Goal: Information Seeking & Learning: Learn about a topic

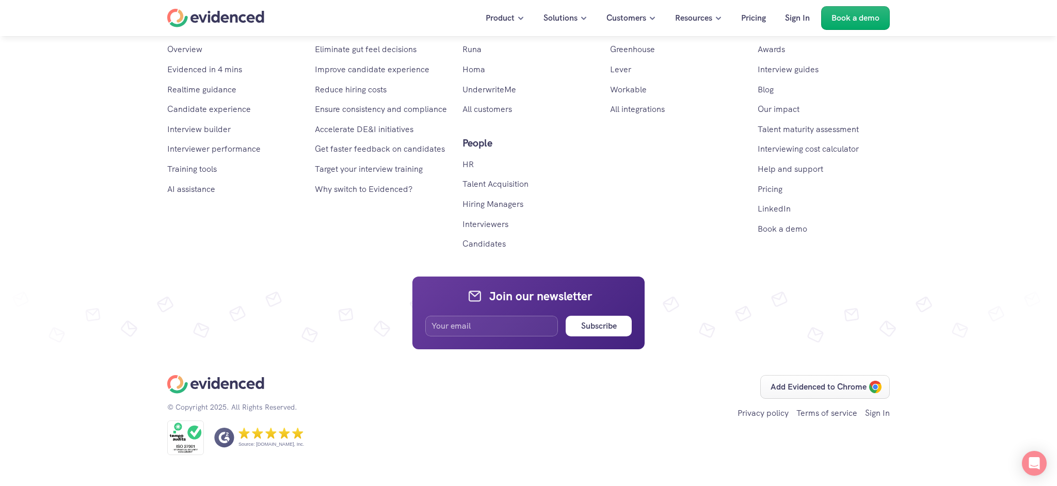
scroll to position [6343, 0]
click at [778, 188] on link "Pricing" at bounding box center [770, 189] width 25 height 11
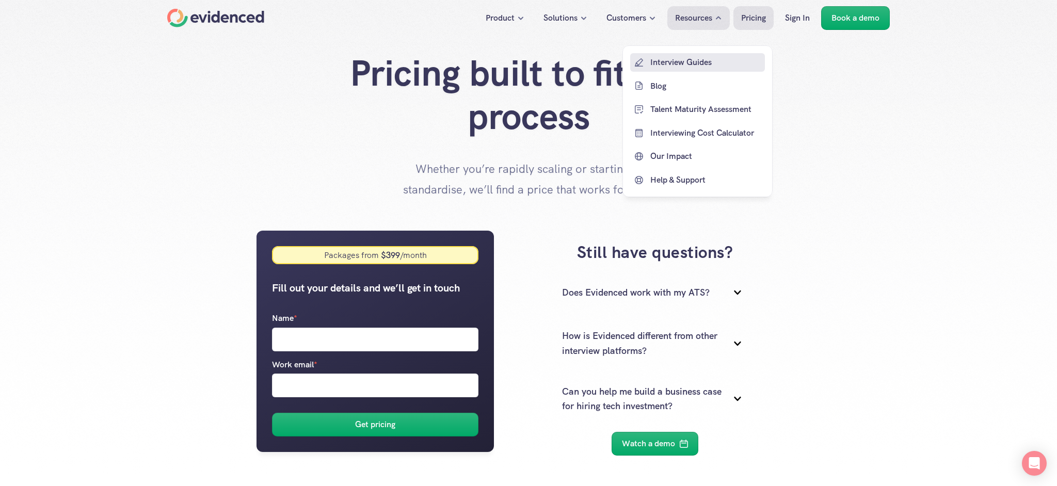
click at [686, 59] on p "Interview Guides" at bounding box center [706, 62] width 112 height 13
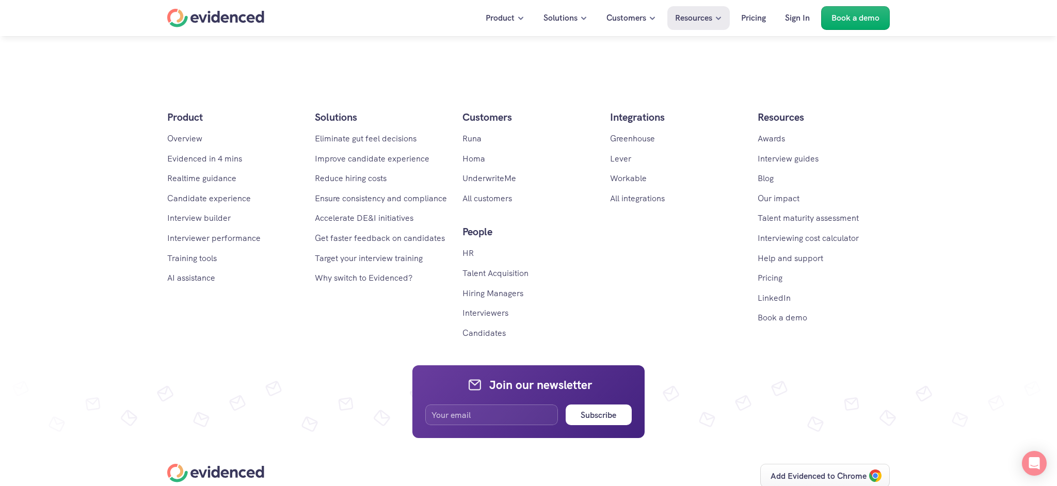
scroll to position [4925, 0]
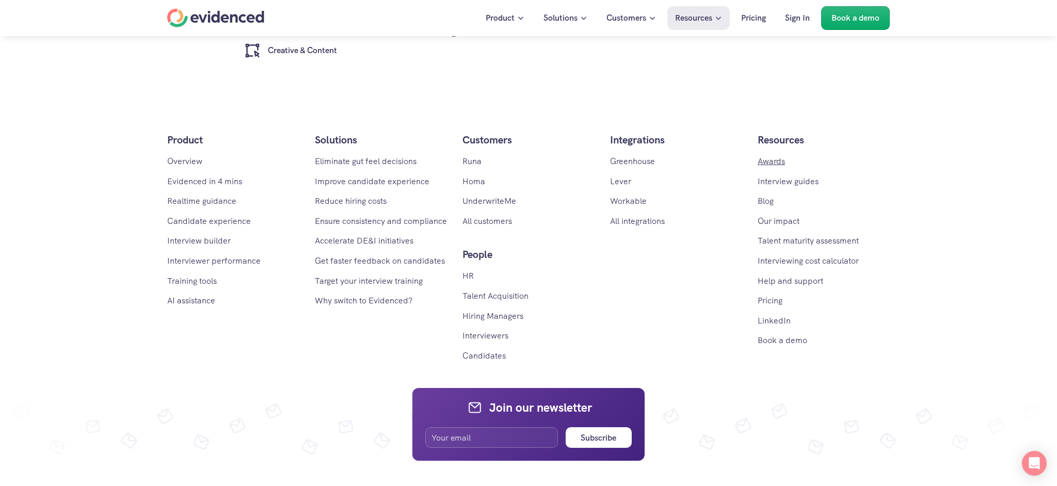
click at [776, 160] on link "Awards" at bounding box center [771, 161] width 27 height 11
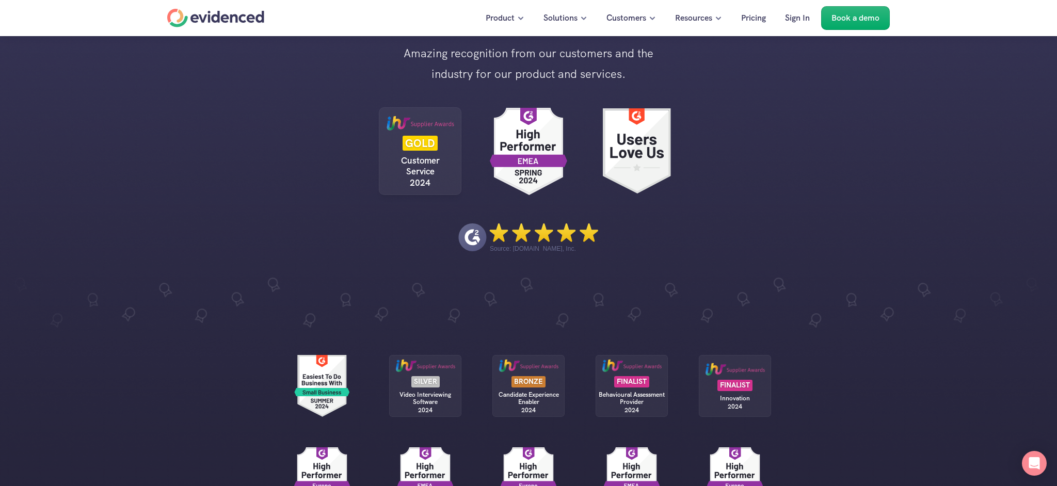
scroll to position [84, 0]
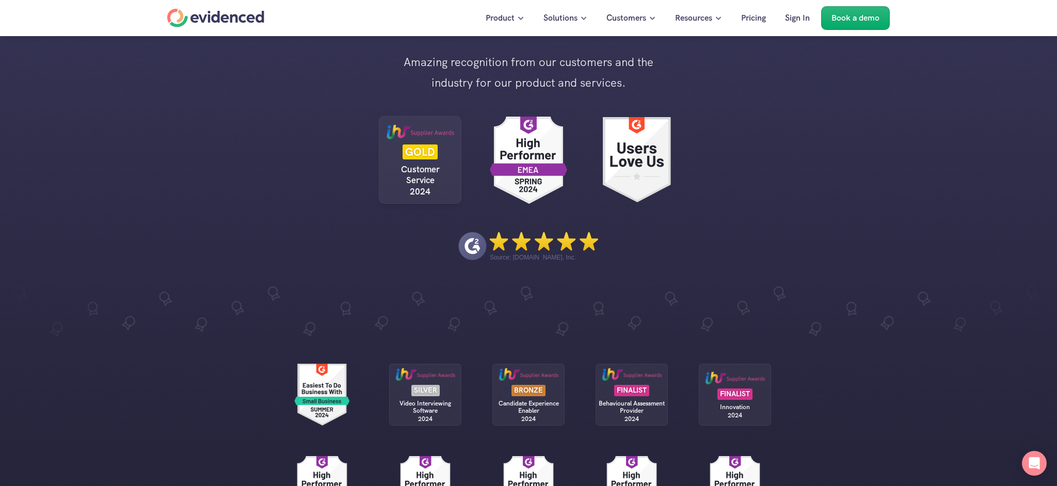
click at [421, 157] on p "GOLD" at bounding box center [420, 152] width 30 height 12
click at [631, 164] on use "G2 reviews" at bounding box center [637, 160] width 68 height 86
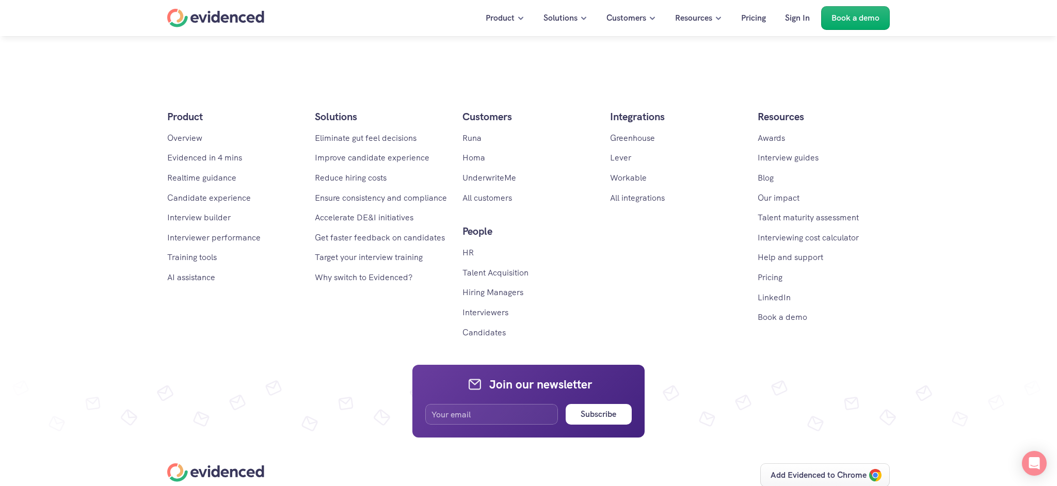
scroll to position [1602, 0]
